Goal: Task Accomplishment & Management: Use online tool/utility

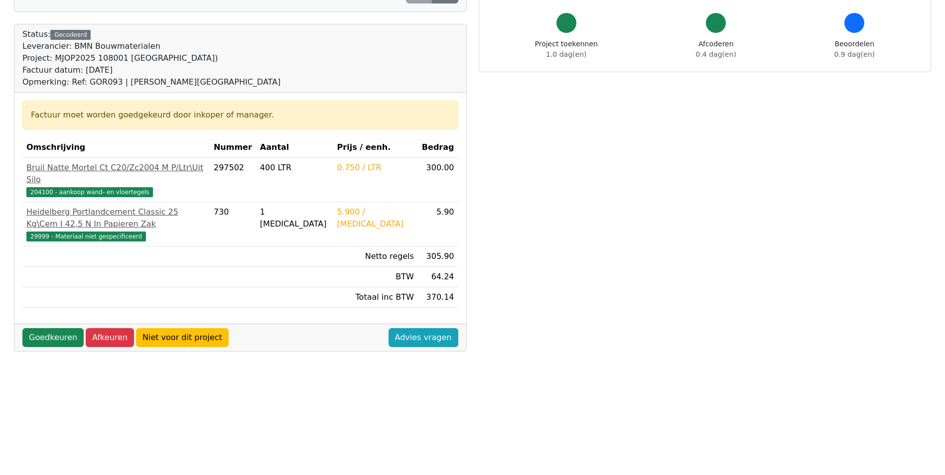
scroll to position [100, 0]
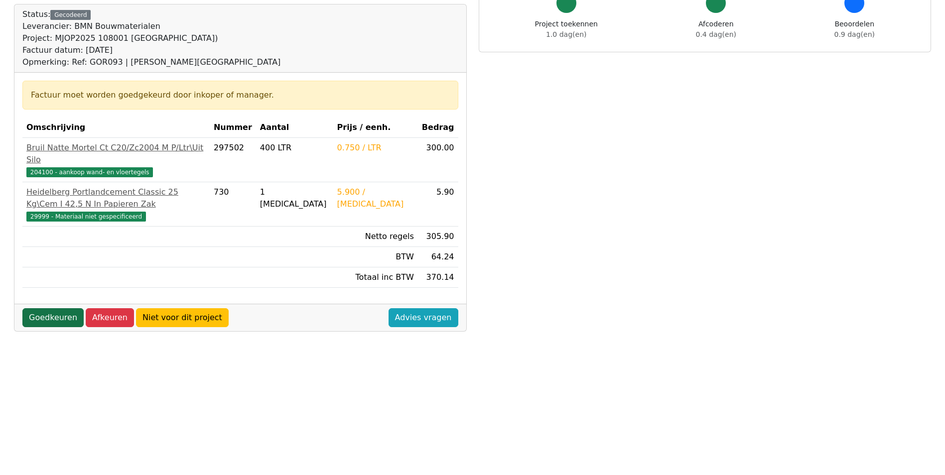
click at [64, 308] on link "Goedkeuren" at bounding box center [52, 317] width 61 height 19
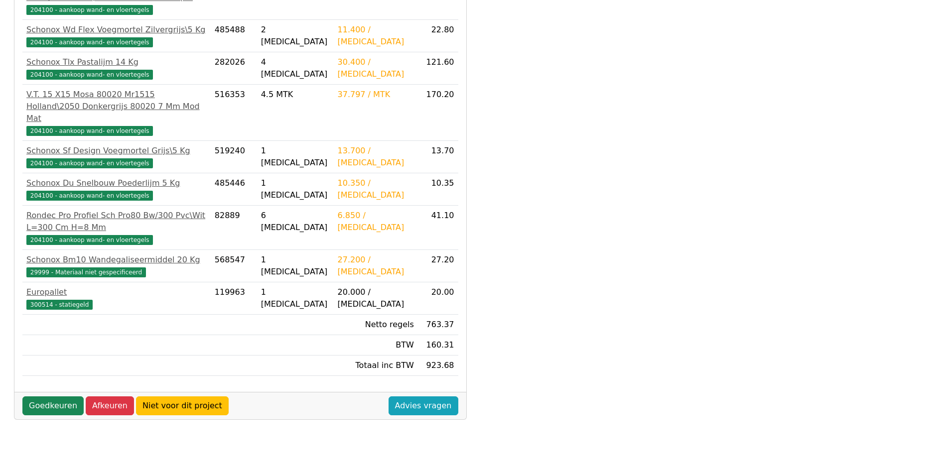
scroll to position [264, 0]
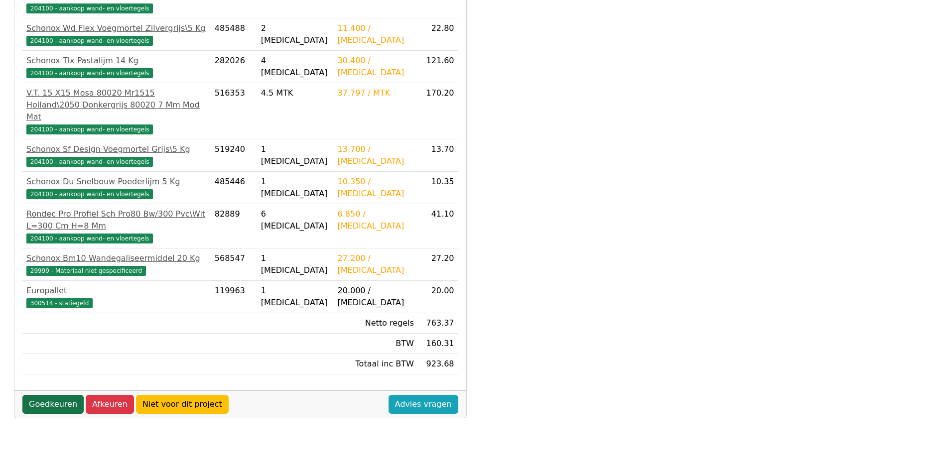
click at [60, 395] on link "Goedkeuren" at bounding box center [52, 404] width 61 height 19
